Goal: Task Accomplishment & Management: Use online tool/utility

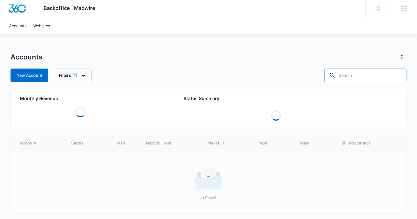
click at [368, 77] on input "text" at bounding box center [366, 76] width 82 height 14
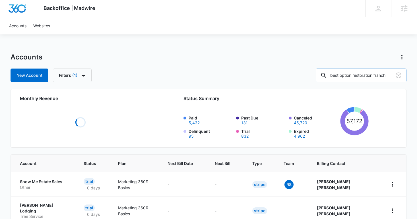
scroll to position [0, 12]
type input "best option restoration franchi"
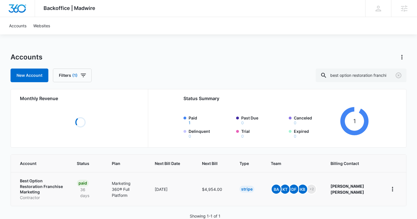
click at [28, 183] on p "Best Option Restoration Franchise Marketing" at bounding box center [42, 186] width 44 height 17
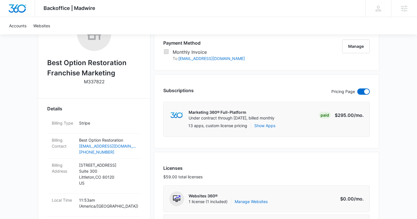
scroll to position [164, 0]
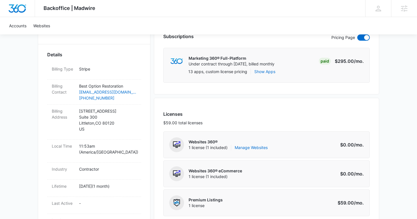
click at [248, 144] on p "Websites 360®" at bounding box center [228, 142] width 79 height 6
click at [251, 147] on link "Manage Websites" at bounding box center [251, 148] width 33 height 6
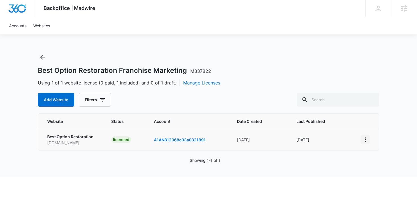
click at [368, 140] on icon "View More" at bounding box center [365, 139] width 7 height 7
click at [367, 139] on icon "View More" at bounding box center [365, 139] width 7 height 7
drag, startPoint x: 26, startPoint y: 7, endPoint x: 33, endPoint y: 7, distance: 7.7
click at [26, 7] on img "Dashboard" at bounding box center [17, 8] width 18 height 9
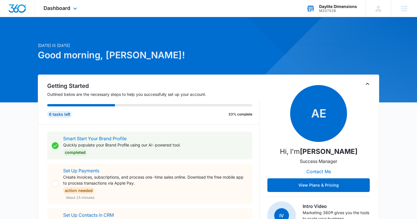
click at [338, 7] on div "Daylite Dimensions" at bounding box center [339, 6] width 38 height 5
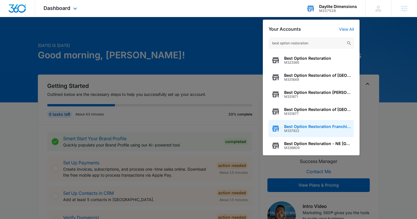
type input "best option restoration"
click at [316, 129] on span "M337822" at bounding box center [317, 131] width 67 height 4
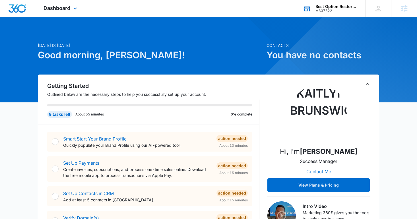
click at [64, 3] on div "Dashboard Apps Reputation Websites Forms CRM Email Social Shop Content Ads Inte…" at bounding box center [61, 8] width 52 height 17
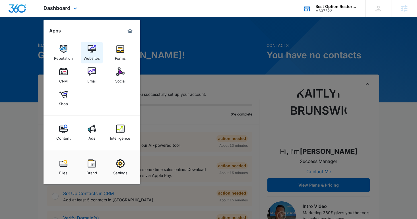
click at [90, 54] on div "Websites" at bounding box center [92, 56] width 16 height 7
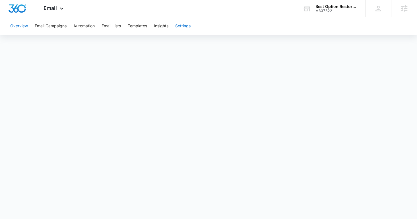
click at [187, 26] on button "Settings" at bounding box center [182, 26] width 15 height 18
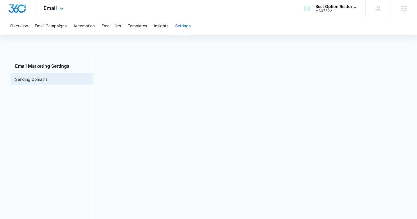
click at [48, 17] on div "Email Apps Reputation Websites Forms CRM Email Social Shop Content Ads Intellig…" at bounding box center [208, 8] width 417 height 17
click at [54, 7] on span "Email" at bounding box center [50, 8] width 13 height 6
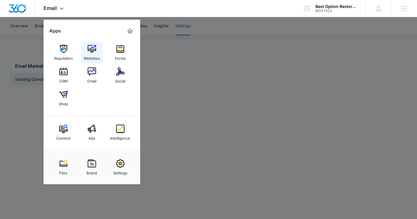
click at [95, 46] on img at bounding box center [92, 49] width 9 height 9
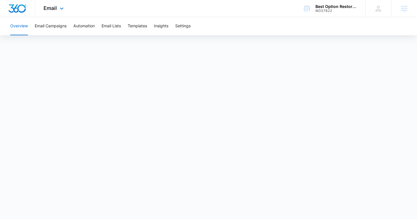
click at [57, 4] on div "Email Apps Reputation Websites Forms CRM Email Social Shop Content Ads Intellig…" at bounding box center [54, 8] width 39 height 17
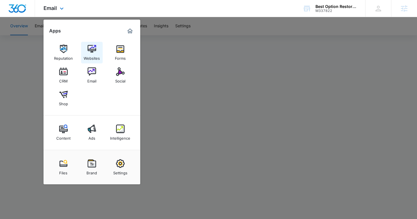
click at [93, 50] on img at bounding box center [92, 49] width 9 height 9
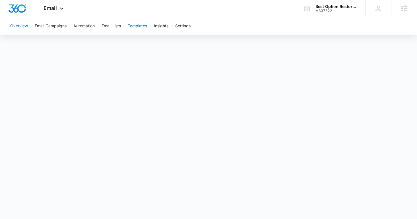
click at [145, 21] on button "Templates" at bounding box center [137, 26] width 19 height 18
click at [90, 28] on button "Automation" at bounding box center [83, 26] width 21 height 18
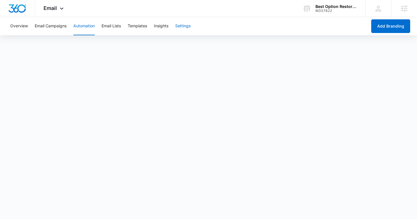
click at [182, 26] on button "Settings" at bounding box center [182, 26] width 15 height 18
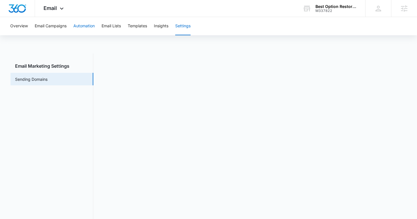
click at [86, 23] on button "Automation" at bounding box center [83, 26] width 21 height 18
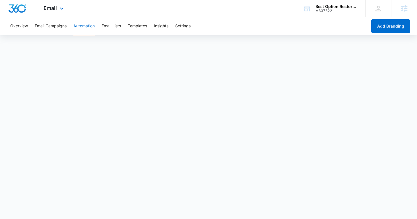
click at [14, 5] on img "Dashboard" at bounding box center [17, 8] width 18 height 9
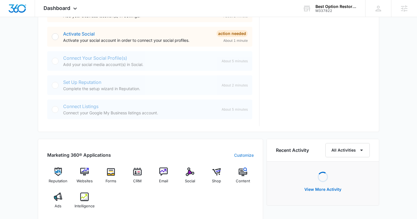
scroll to position [247, 0]
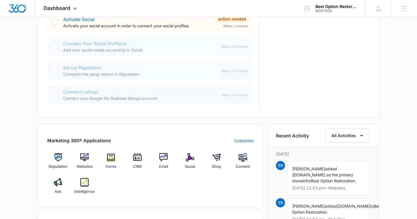
drag, startPoint x: 267, startPoint y: 9, endPoint x: 274, endPoint y: 9, distance: 7.4
click at [272, 9] on div "Dashboard Apps Reputation Websites Forms CRM Email Social Shop Content Ads Inte…" at bounding box center [208, 8] width 417 height 17
click at [312, 9] on div "Best Option Restoration Franchise Marketing M337822 Your Accounts View All" at bounding box center [329, 8] width 71 height 17
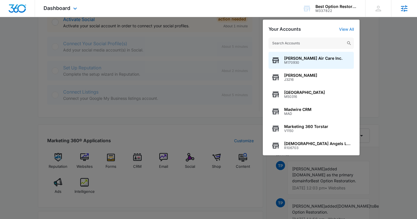
click at [414, 7] on div "Agencies" at bounding box center [405, 8] width 26 height 17
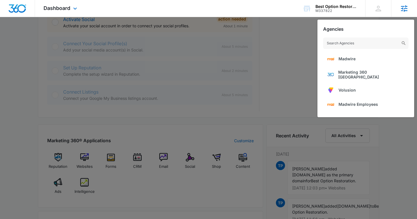
click at [404, 8] on icon at bounding box center [404, 8] width 9 height 9
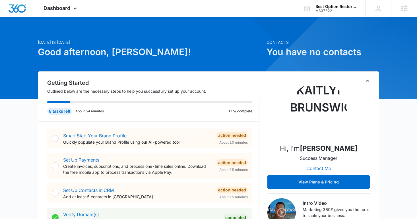
scroll to position [0, 0]
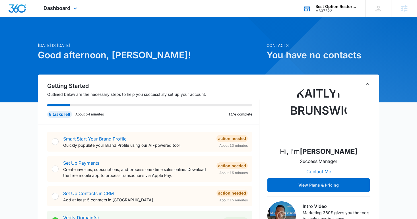
click at [311, 12] on icon at bounding box center [307, 8] width 9 height 9
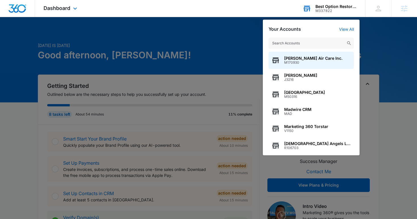
click at [310, 12] on icon at bounding box center [307, 8] width 9 height 9
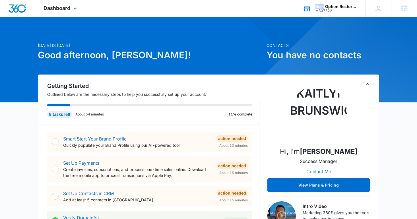
click at [310, 12] on icon at bounding box center [307, 8] width 9 height 9
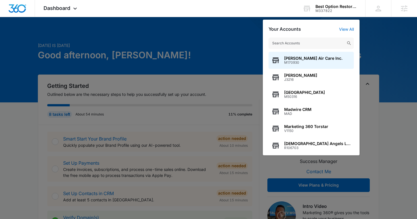
click at [142, 47] on div at bounding box center [208, 109] width 417 height 219
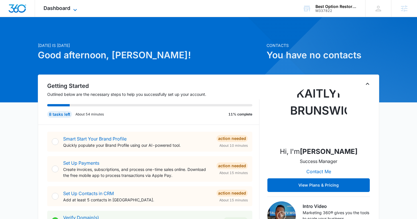
click at [65, 9] on span "Dashboard" at bounding box center [57, 8] width 27 height 6
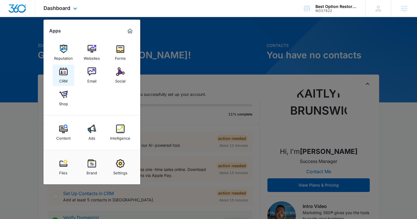
click at [62, 69] on img at bounding box center [63, 71] width 9 height 9
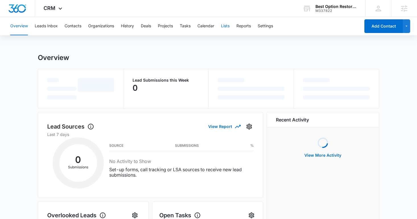
click at [224, 29] on button "Lists" at bounding box center [225, 26] width 9 height 18
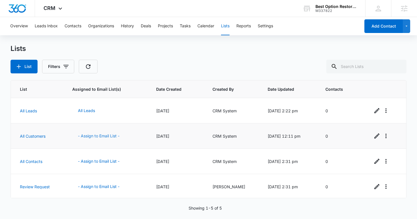
scroll to position [26, 0]
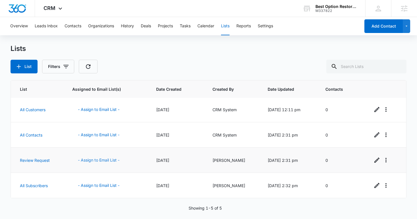
click at [104, 156] on button "- Assign to Email List -" at bounding box center [98, 160] width 53 height 14
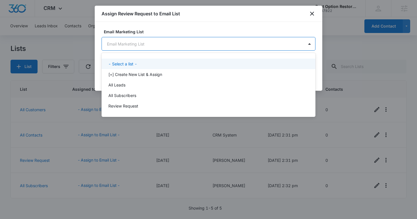
click at [176, 45] on body "CRM Apps Reputation Websites Forms CRM Email Social Shop Content Ads Intelligen…" at bounding box center [208, 109] width 417 height 219
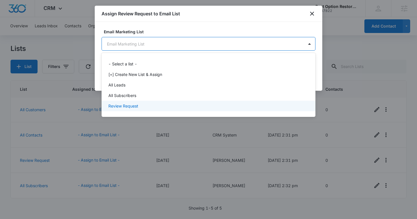
click at [168, 108] on div "Review Request" at bounding box center [208, 106] width 199 height 6
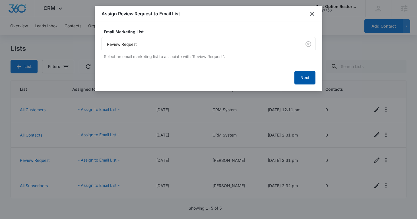
click at [305, 76] on button "Next" at bounding box center [305, 78] width 21 height 14
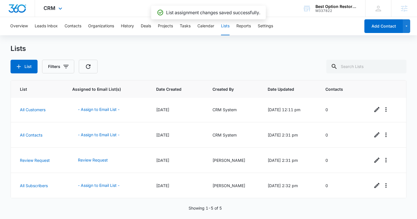
click at [53, 5] on div "CRM Apps Reputation Websites Forms CRM Email Social Shop Content Ads Intelligen…" at bounding box center [53, 8] width 37 height 17
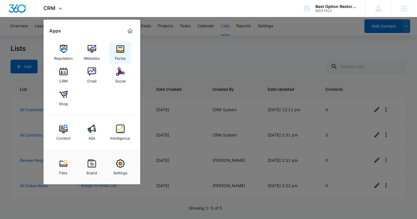
click at [122, 55] on div "Forms" at bounding box center [120, 56] width 11 height 7
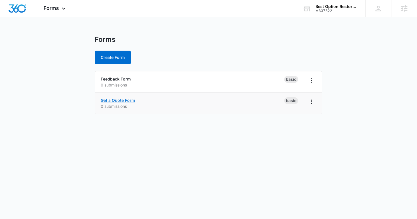
click at [120, 101] on link "Get a Quote Form" at bounding box center [118, 100] width 34 height 5
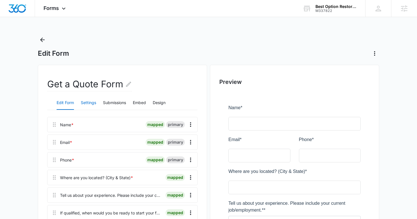
click at [93, 101] on button "Settings" at bounding box center [88, 103] width 15 height 14
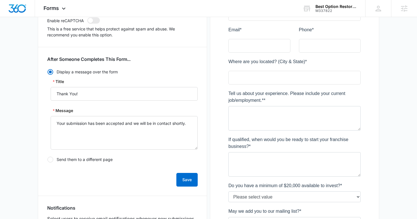
scroll to position [21, 0]
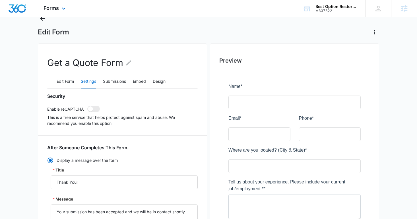
click at [25, 9] on img "Dashboard" at bounding box center [17, 8] width 18 height 9
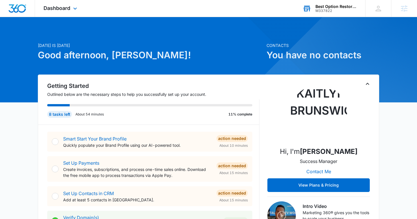
click at [322, 13] on div "Best Option Restoration Franchise Marketing M337822 Your Accounts View All" at bounding box center [329, 8] width 71 height 17
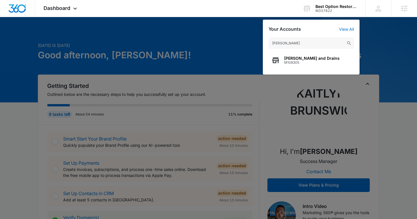
type input "everett plumbing"
click at [312, 60] on span "Everett Plumbing and Drains" at bounding box center [312, 58] width 56 height 5
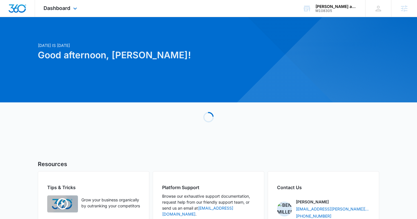
click at [66, 12] on div "Dashboard Apps Reputation Websites Forms CRM Email Social Shop Content Ads Inte…" at bounding box center [61, 8] width 52 height 17
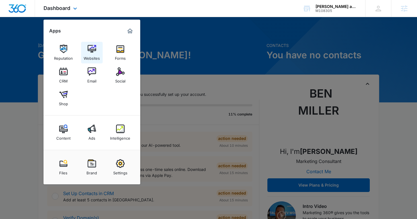
click at [96, 59] on div "Websites" at bounding box center [92, 56] width 16 height 7
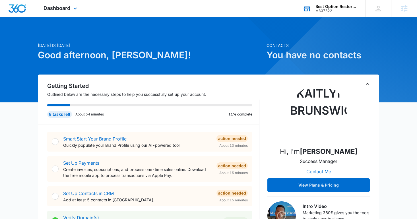
click at [331, 12] on div "M337822" at bounding box center [337, 11] width 42 height 4
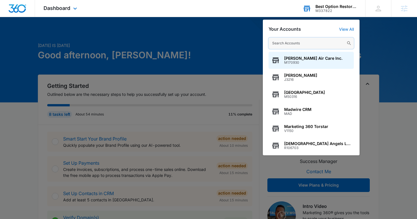
click at [309, 47] on input "text" at bounding box center [311, 43] width 85 height 11
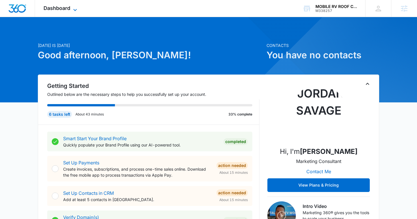
click at [70, 5] on div "Dashboard Apps Reputation Websites Forms CRM Email Social Content Ads Intellige…" at bounding box center [61, 8] width 52 height 17
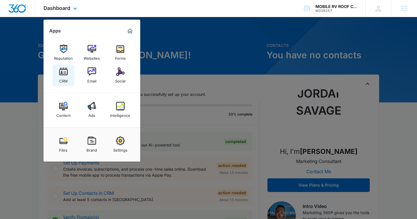
click at [62, 82] on div "CRM" at bounding box center [63, 79] width 9 height 7
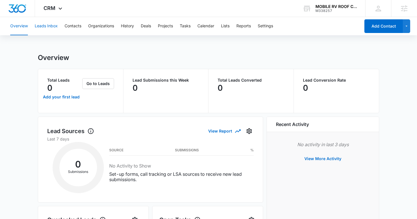
click at [45, 28] on button "Leads Inbox" at bounding box center [46, 26] width 23 height 18
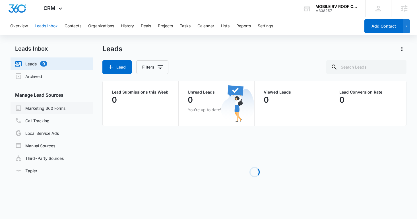
click at [51, 106] on link "Marketing 360 Forms" at bounding box center [40, 108] width 50 height 7
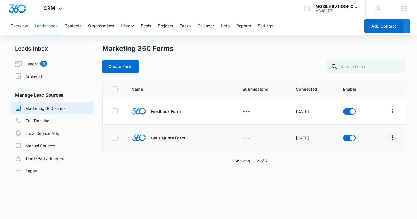
click at [394, 140] on icon "Overflow Menu" at bounding box center [393, 137] width 7 height 7
drag, startPoint x: 365, startPoint y: 165, endPoint x: 366, endPoint y: 170, distance: 4.6
click at [365, 170] on div "Rename Duplicate Field Mapping Submission Rules Delete" at bounding box center [371, 171] width 53 height 52
click at [393, 138] on icon "Overflow Menu" at bounding box center [393, 137] width 7 height 7
click at [373, 172] on div "Field Mapping" at bounding box center [368, 171] width 32 height 4
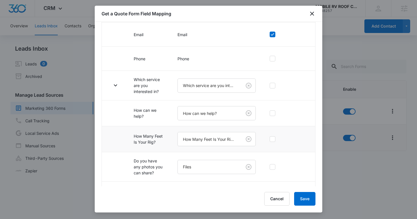
scroll to position [120, 0]
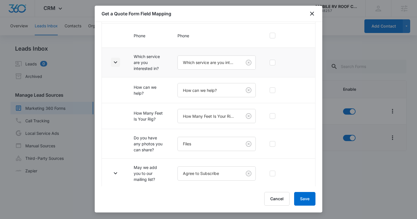
click at [113, 63] on icon "button" at bounding box center [115, 62] width 7 height 7
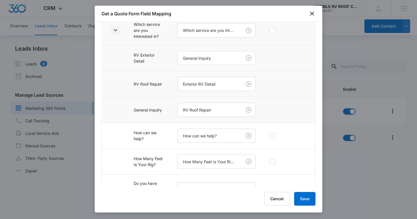
scroll to position [199, 0]
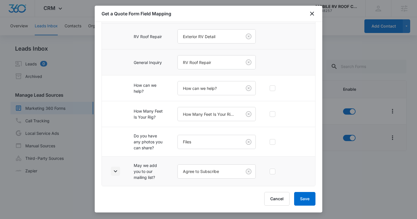
click at [115, 170] on icon "button" at bounding box center [115, 171] width 7 height 7
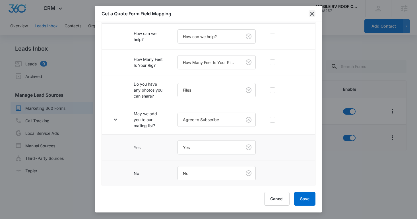
click at [312, 15] on icon "close" at bounding box center [312, 13] width 7 height 7
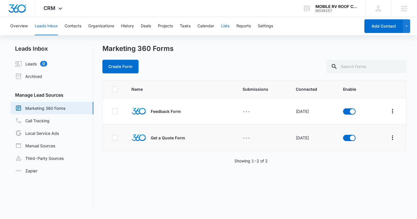
click at [226, 27] on button "Lists" at bounding box center [225, 26] width 9 height 18
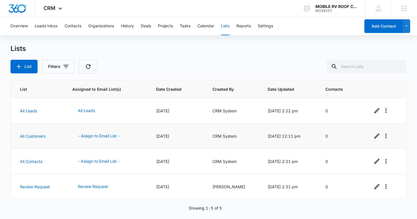
scroll to position [26, 0]
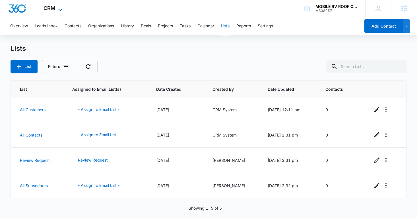
click at [57, 7] on icon at bounding box center [60, 10] width 7 height 7
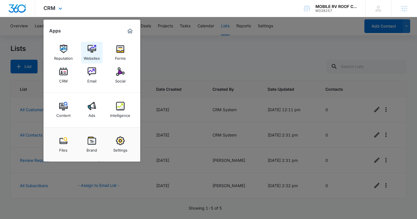
click at [95, 52] on img at bounding box center [92, 49] width 9 height 9
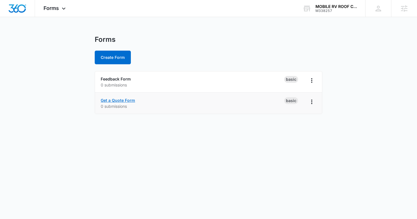
click at [112, 101] on link "Get a Quote Form" at bounding box center [118, 100] width 34 height 5
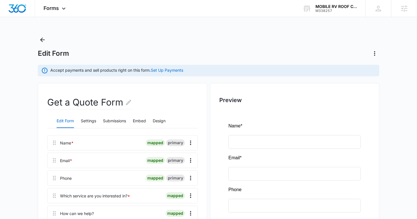
click at [92, 110] on div "Get a Quote Form" at bounding box center [122, 105] width 151 height 18
click at [92, 117] on button "Settings" at bounding box center [88, 121] width 15 height 14
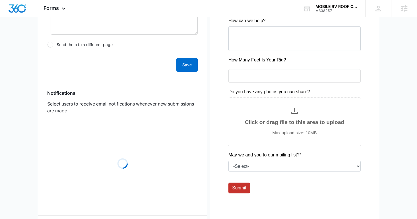
scroll to position [264, 0]
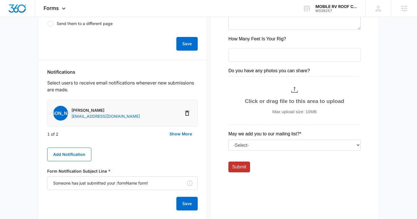
click at [163, 134] on div "1 of 2 Show More" at bounding box center [122, 134] width 151 height 14
click at [178, 135] on button "Show More" at bounding box center [181, 134] width 34 height 14
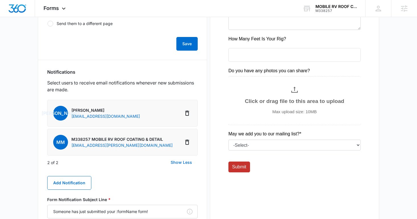
scroll to position [0, 0]
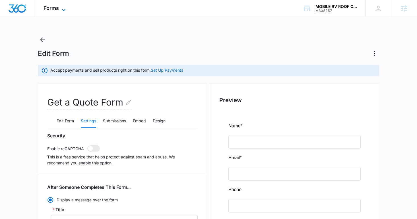
click at [56, 5] on span "Forms" at bounding box center [51, 8] width 15 height 6
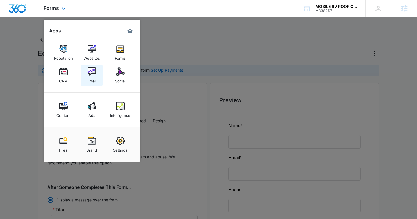
click at [93, 72] on img at bounding box center [92, 71] width 9 height 9
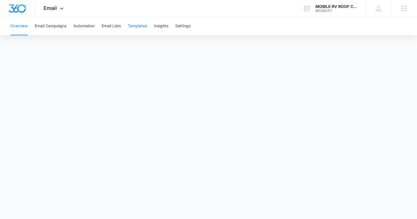
click at [134, 24] on button "Templates" at bounding box center [137, 26] width 19 height 18
click at [78, 24] on button "Automation" at bounding box center [83, 26] width 21 height 18
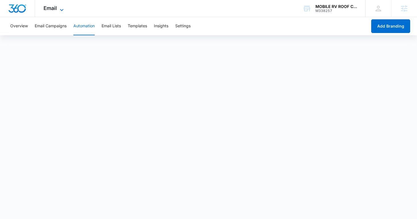
click at [47, 8] on span "Email" at bounding box center [50, 8] width 13 height 6
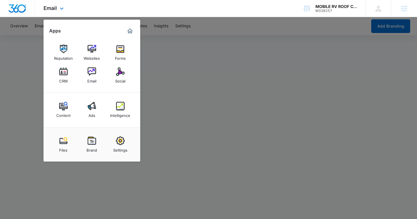
click at [17, 13] on div at bounding box center [17, 8] width 35 height 17
click at [18, 9] on img "Dashboard" at bounding box center [17, 8] width 18 height 9
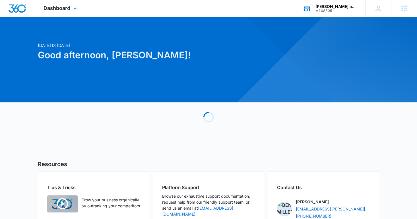
click at [310, 7] on icon at bounding box center [307, 8] width 9 height 9
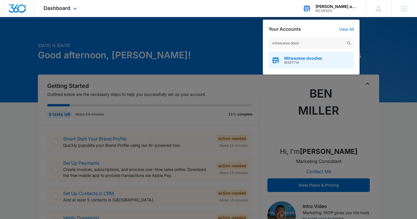
type input "milwaukee dood"
click at [294, 62] on span "M337714" at bounding box center [303, 63] width 38 height 4
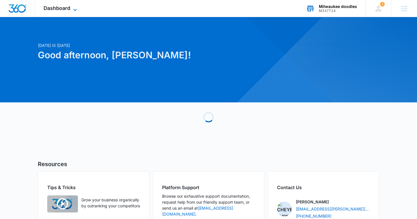
click at [56, 8] on span "Dashboard" at bounding box center [57, 8] width 27 height 6
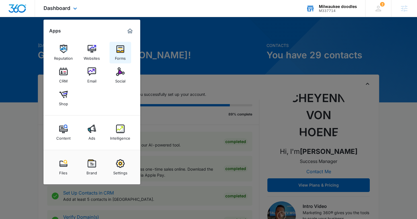
click at [117, 57] on div "Forms" at bounding box center [120, 56] width 11 height 7
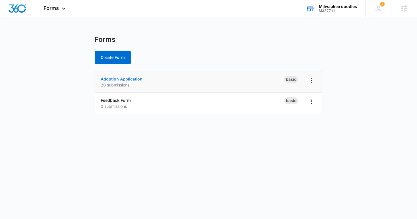
click at [111, 77] on link "Adoption Application" at bounding box center [122, 79] width 42 height 5
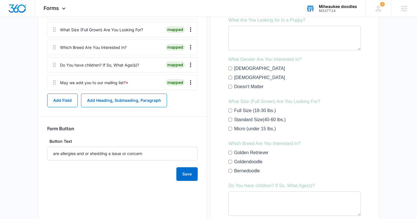
scroll to position [184, 0]
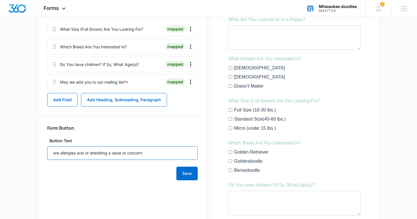
click at [142, 148] on input "are allergies and or shedding a issue or concern" at bounding box center [122, 153] width 151 height 14
type input "Submit Application"
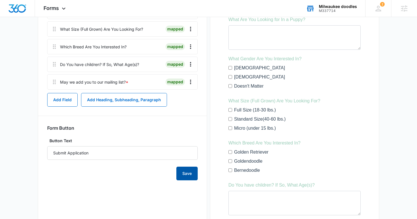
click at [185, 172] on button "Save" at bounding box center [187, 174] width 21 height 14
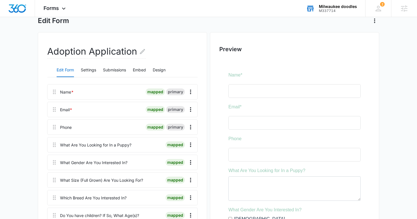
scroll to position [0, 0]
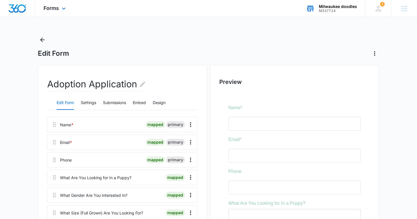
click at [20, 9] on img "Dashboard" at bounding box center [17, 8] width 18 height 9
